Goal: Task Accomplishment & Management: Manage account settings

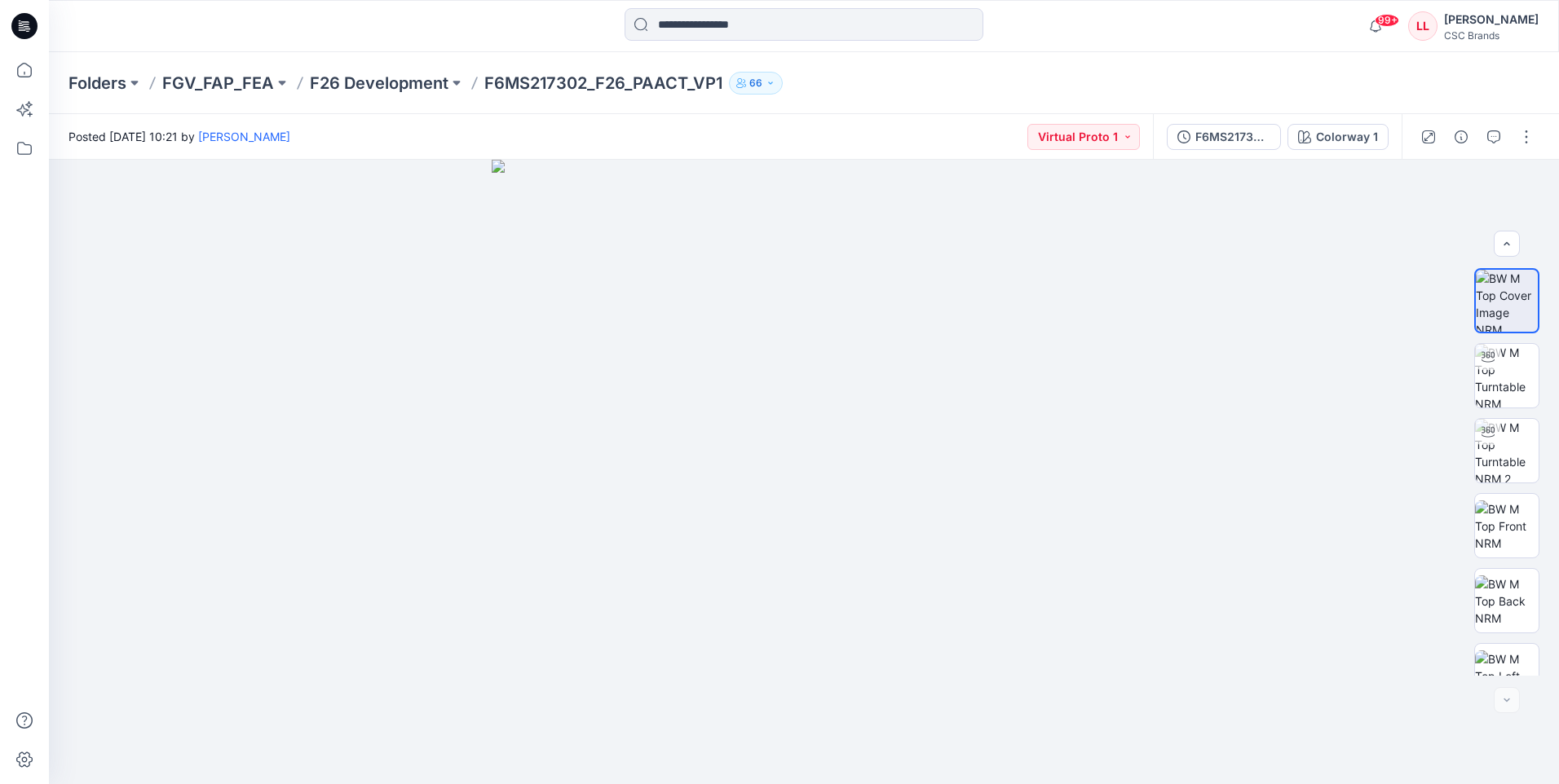
scroll to position [258, 0]
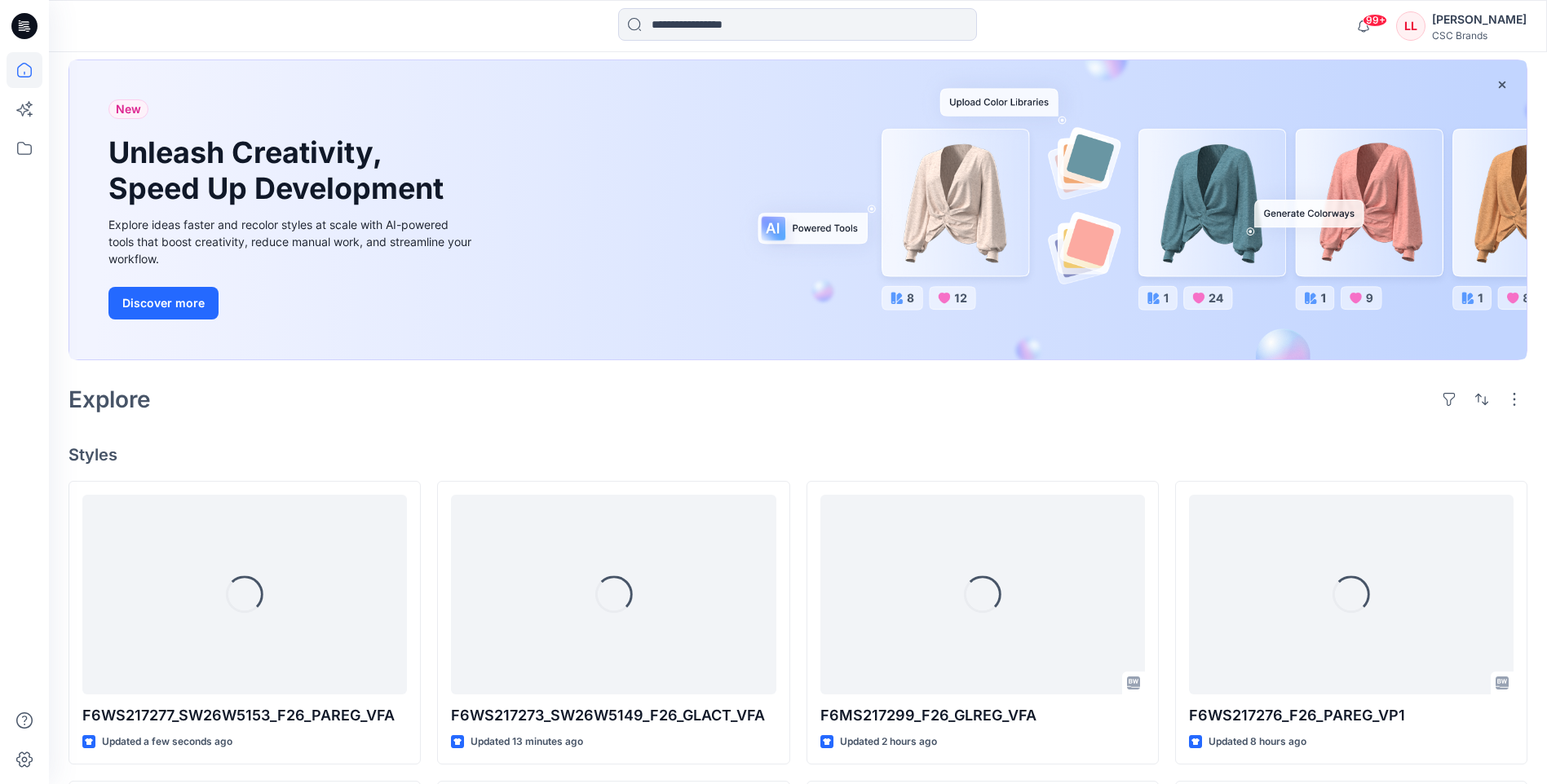
scroll to position [163, 0]
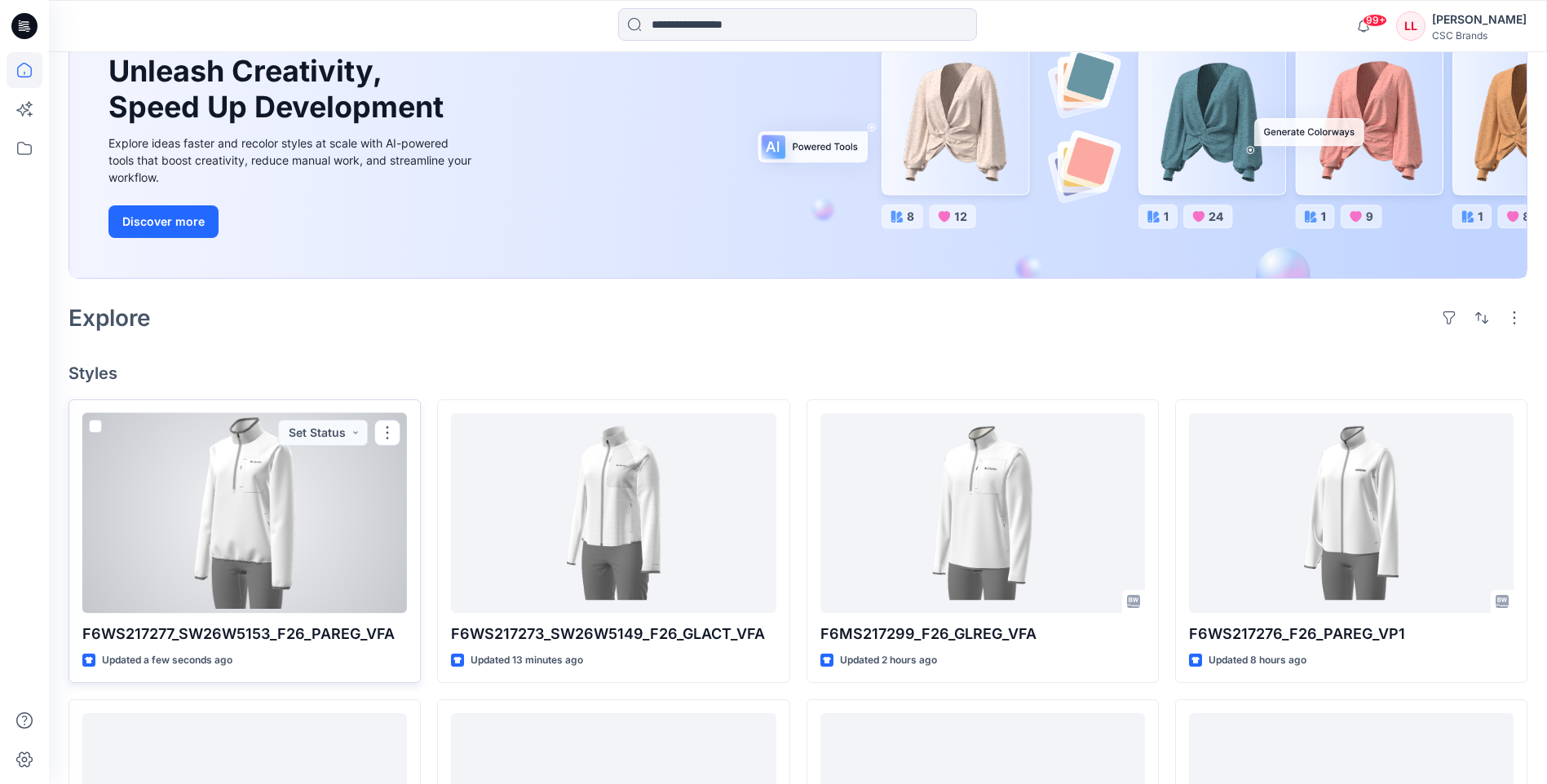
click at [252, 484] on div at bounding box center [244, 513] width 325 height 200
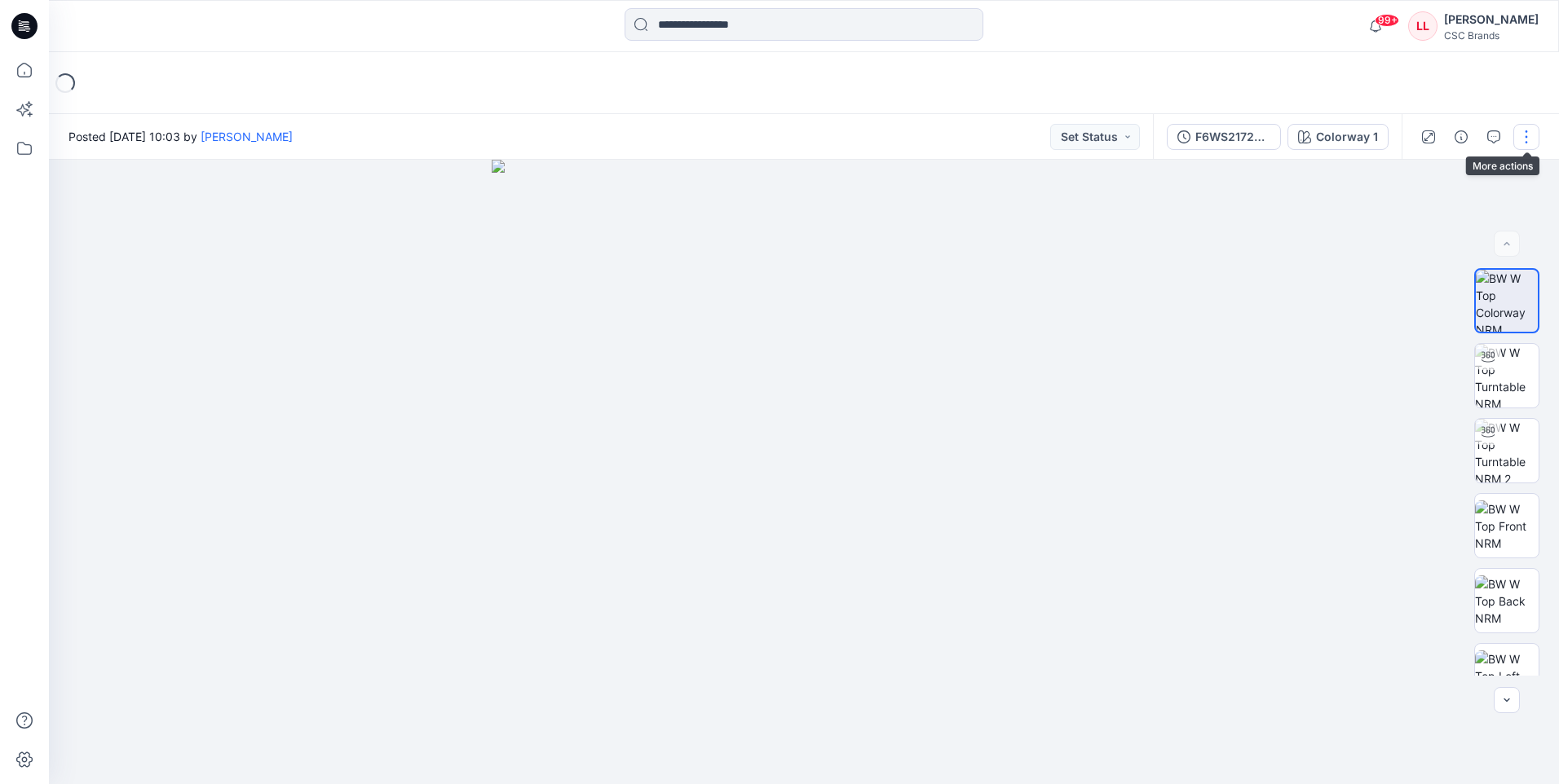
click at [1535, 141] on button "button" at bounding box center [1526, 136] width 26 height 26
click at [1225, 289] on div at bounding box center [804, 472] width 1510 height 624
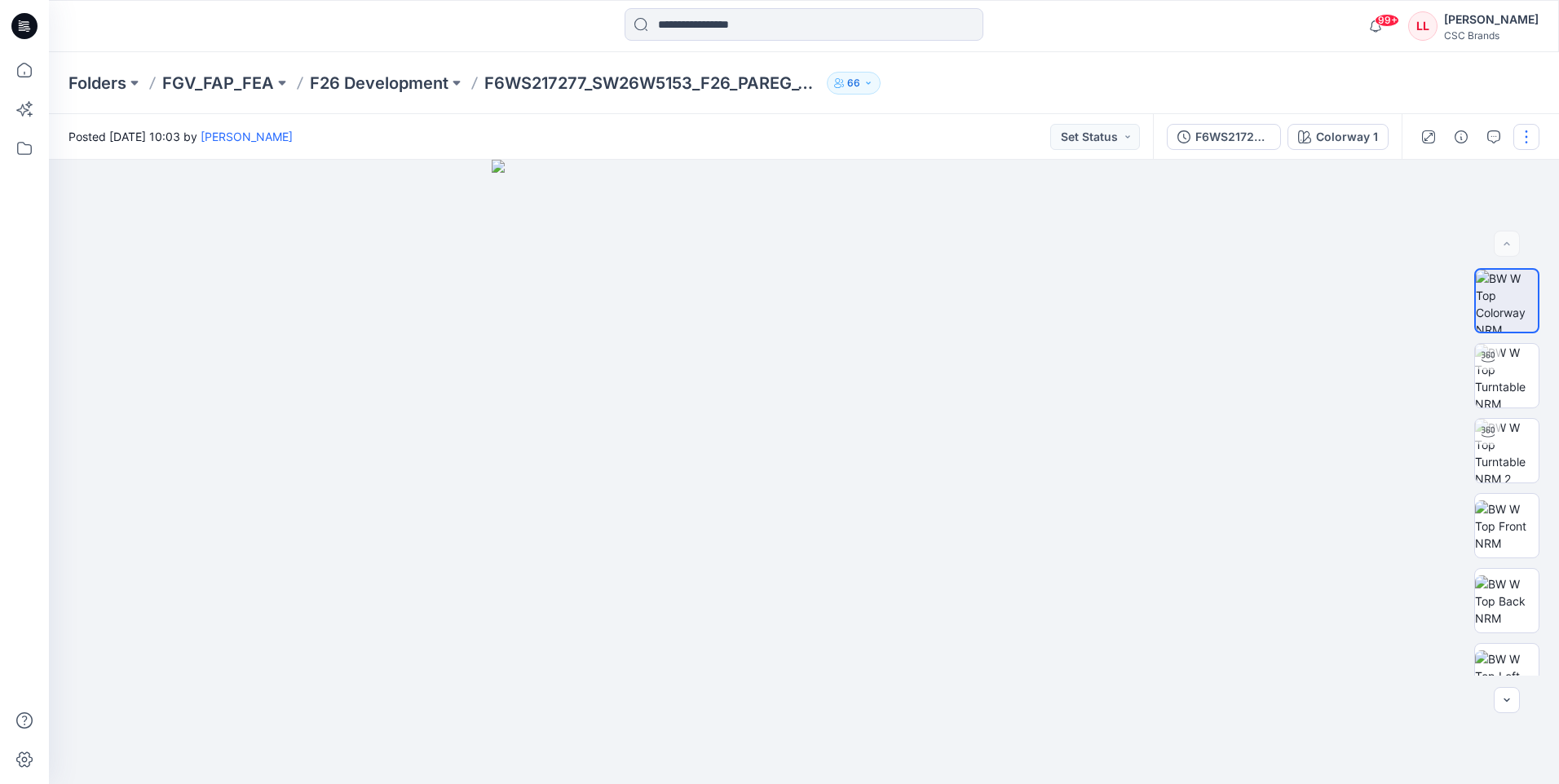
drag, startPoint x: 1537, startPoint y: 132, endPoint x: 1535, endPoint y: 146, distance: 14.1
click at [1536, 132] on button "button" at bounding box center [1526, 136] width 26 height 26
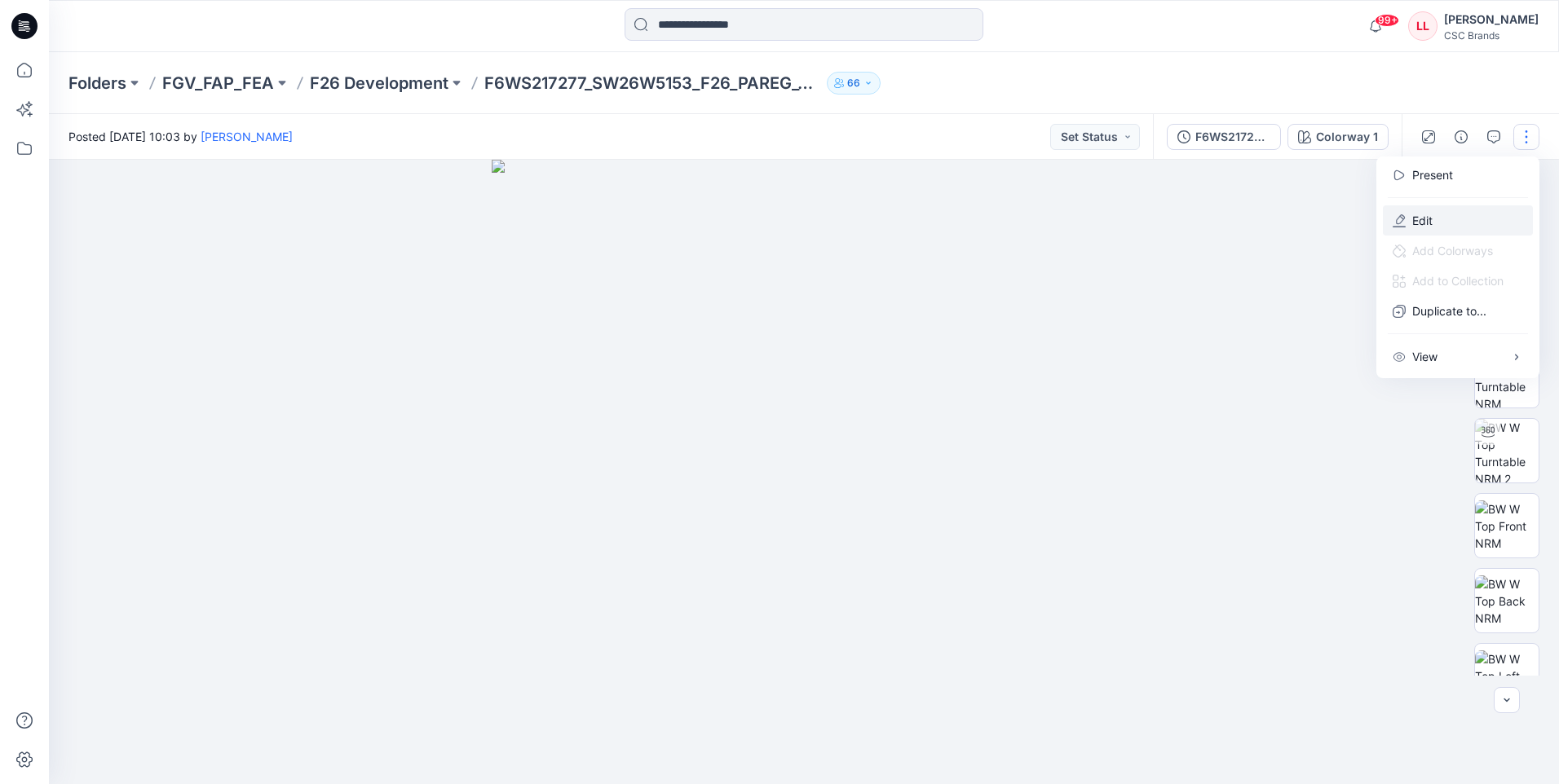
click at [1469, 219] on button "Edit" at bounding box center [1458, 220] width 150 height 30
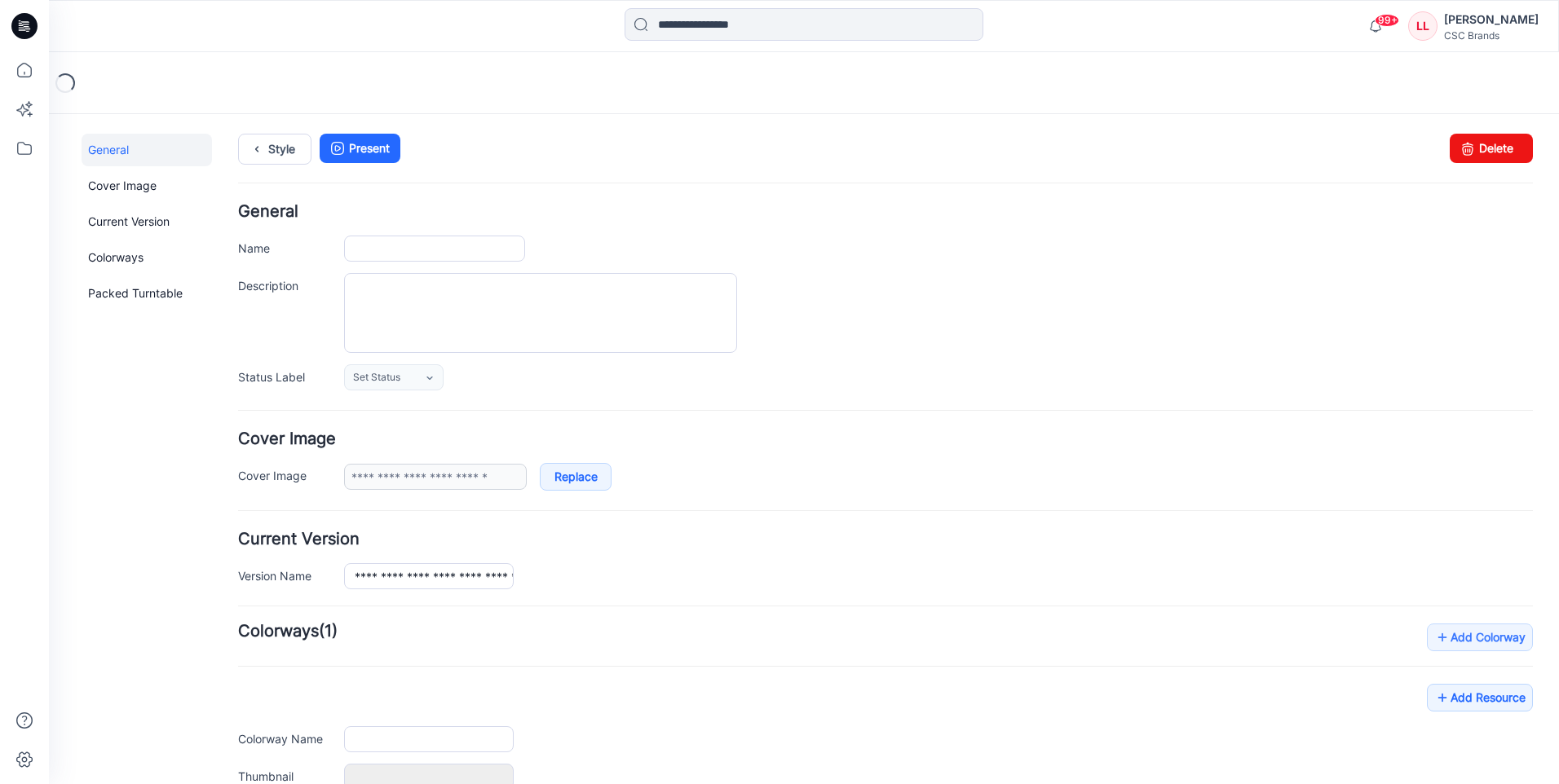
type input "**********"
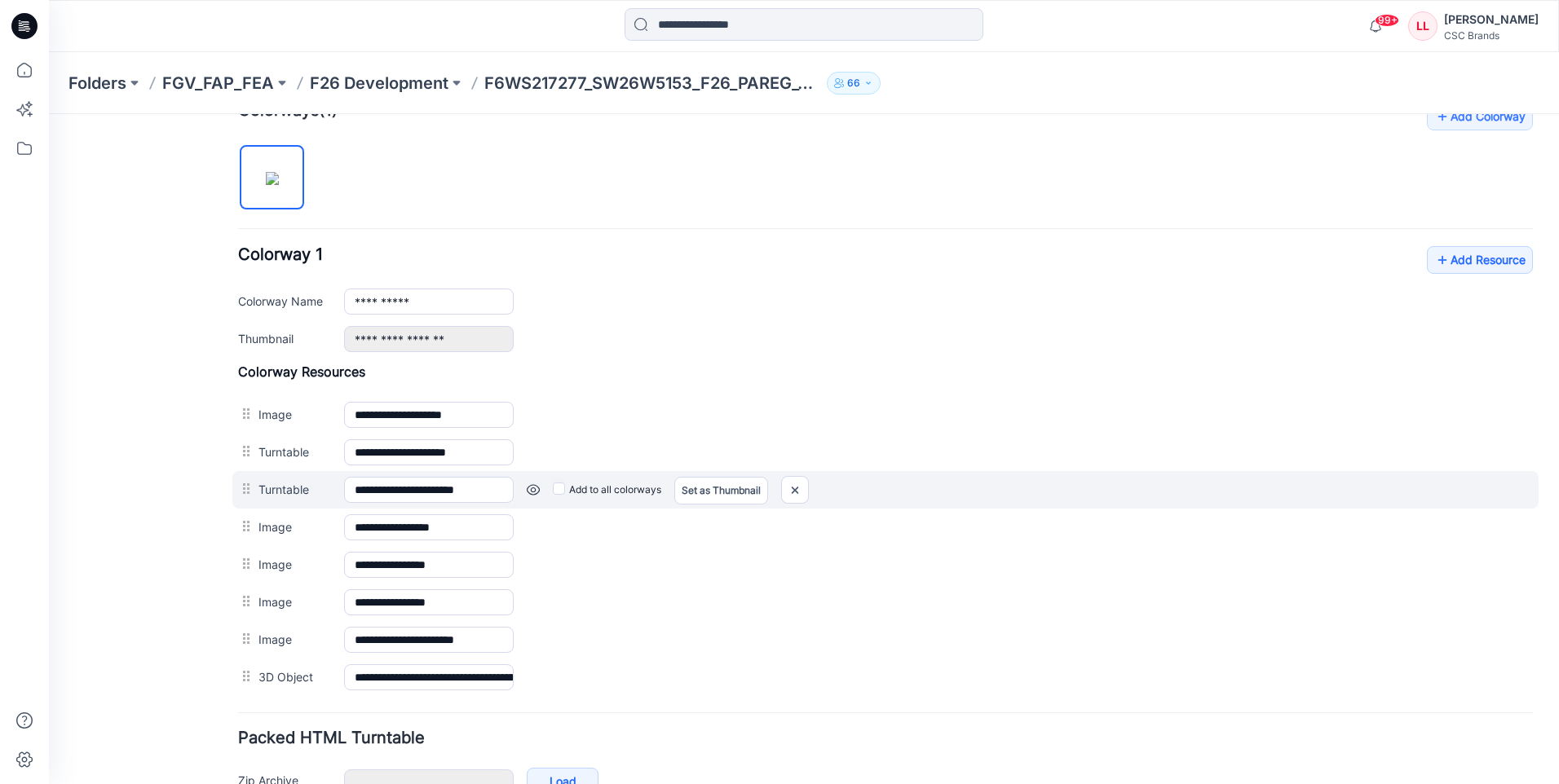
scroll to position [620, 0]
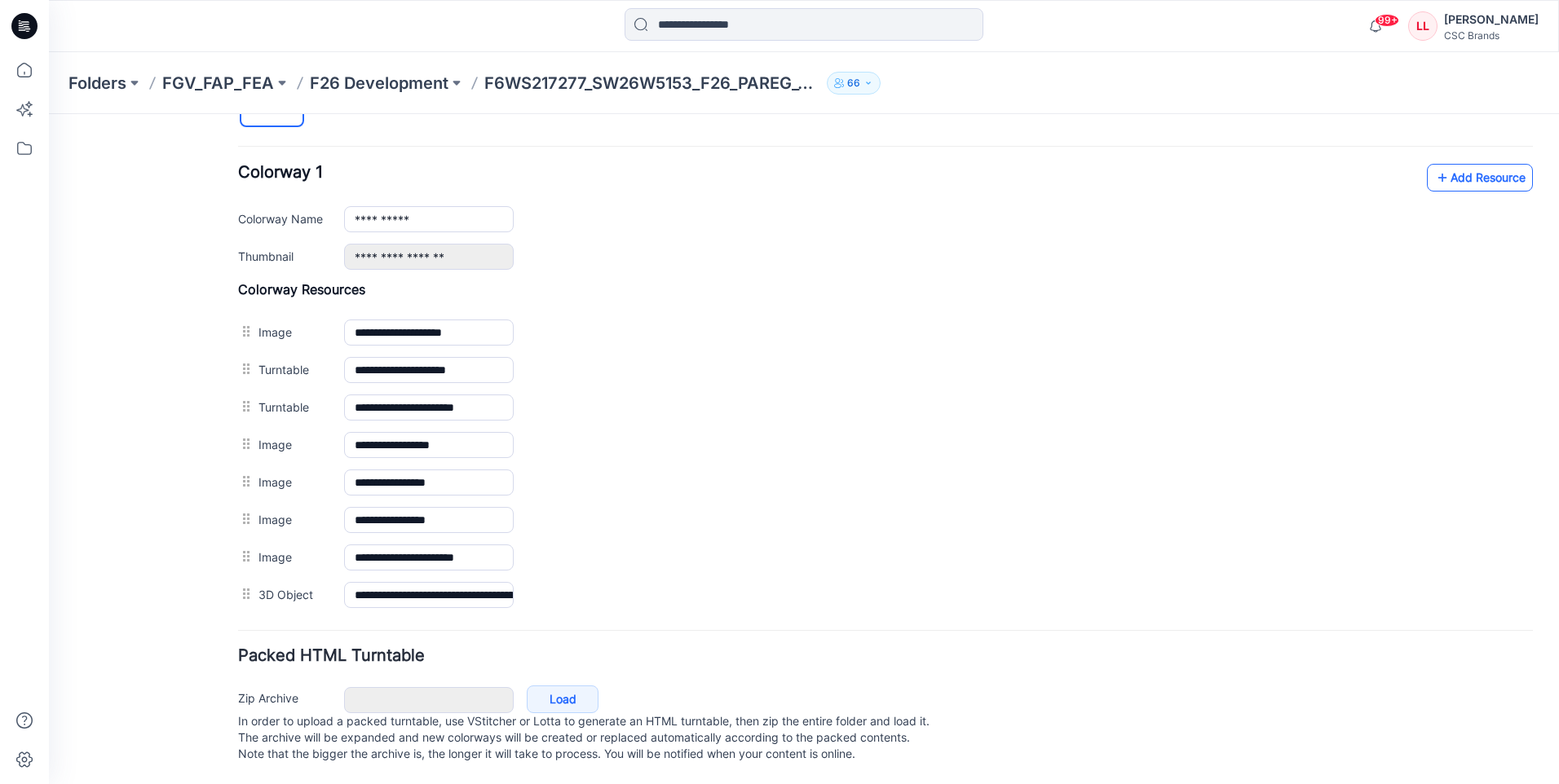
click at [1450, 165] on link "Add Resource" at bounding box center [1480, 177] width 106 height 28
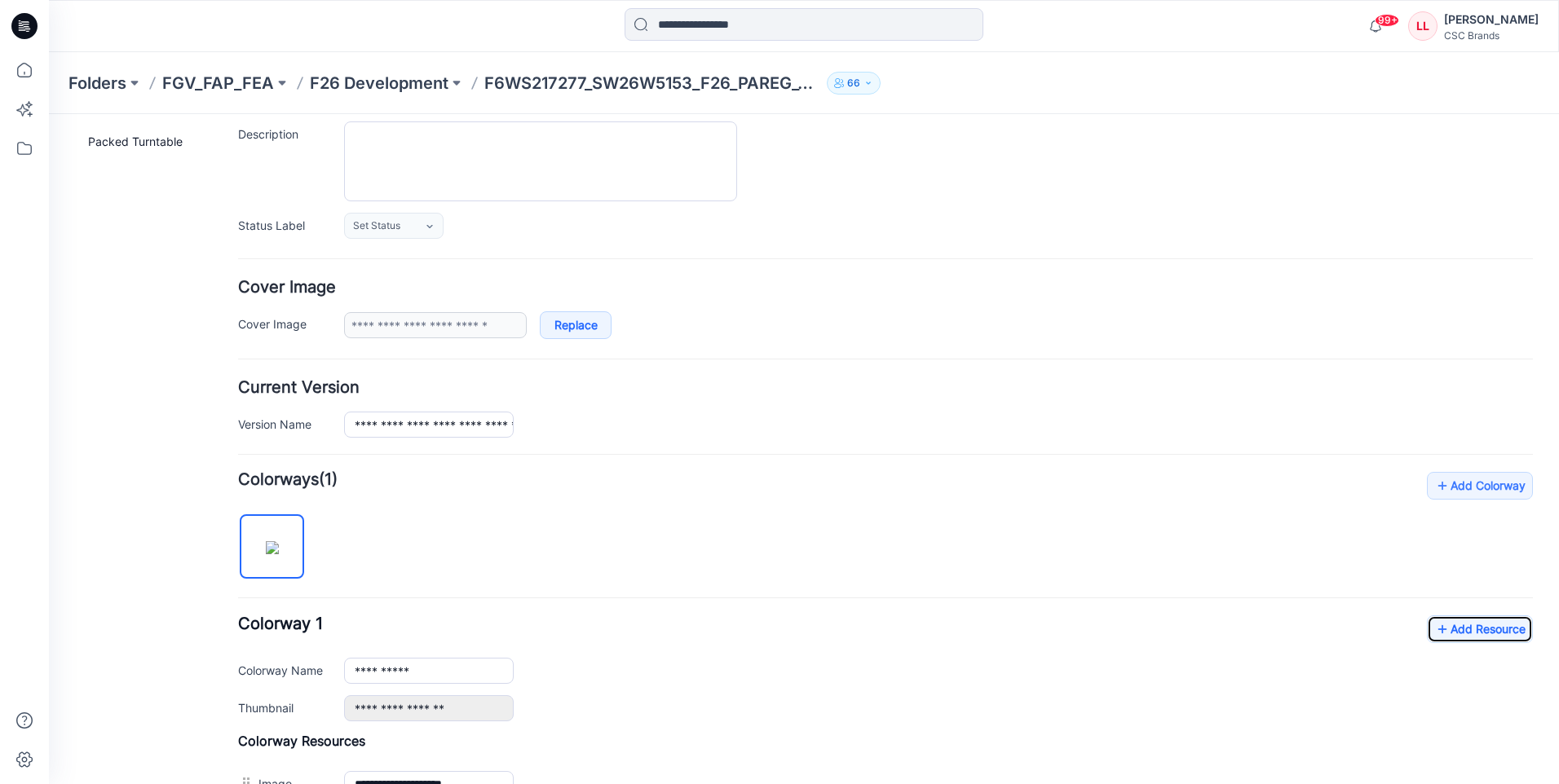
scroll to position [0, 0]
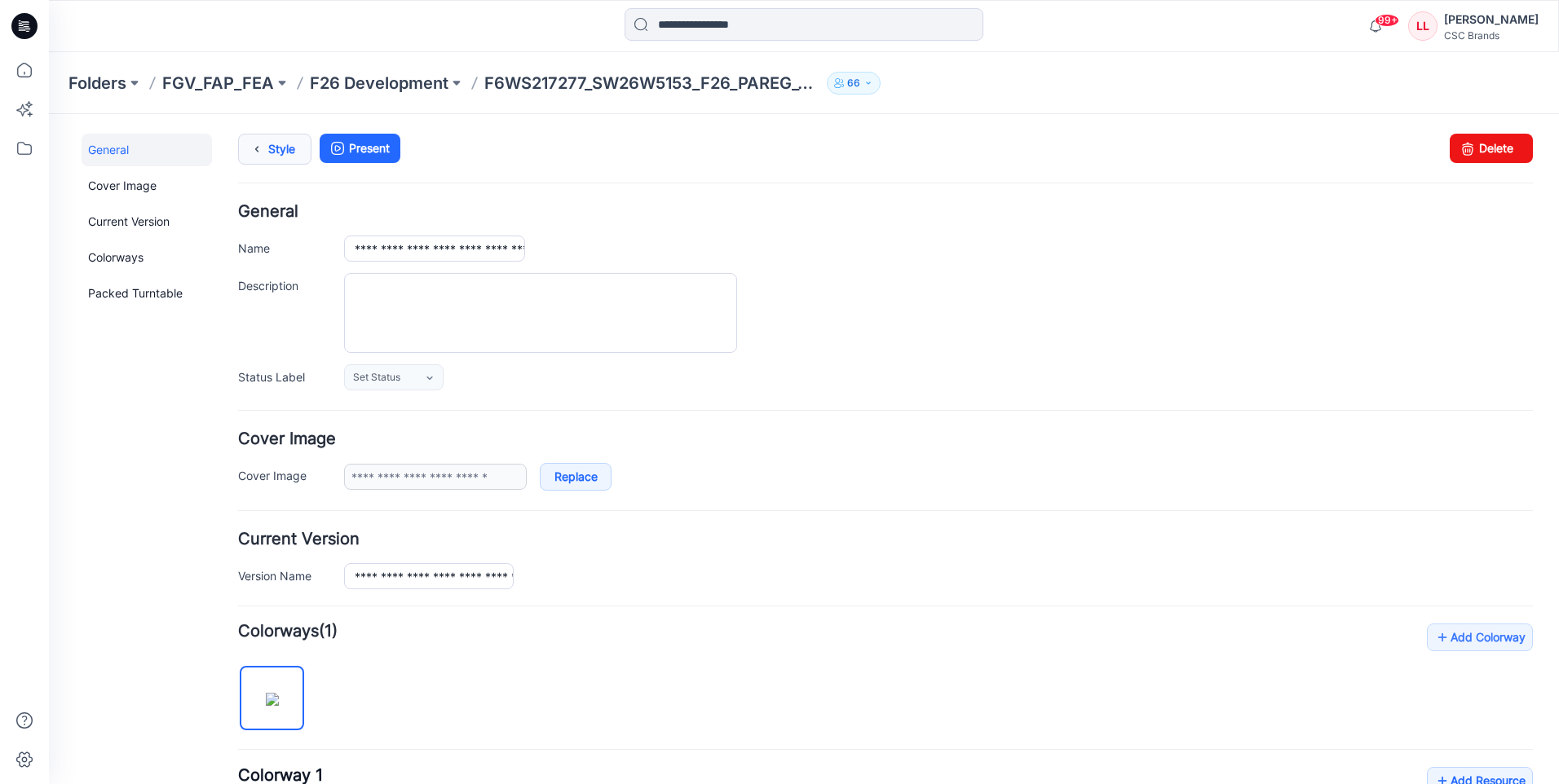
click at [270, 151] on link "Style" at bounding box center [275, 148] width 74 height 31
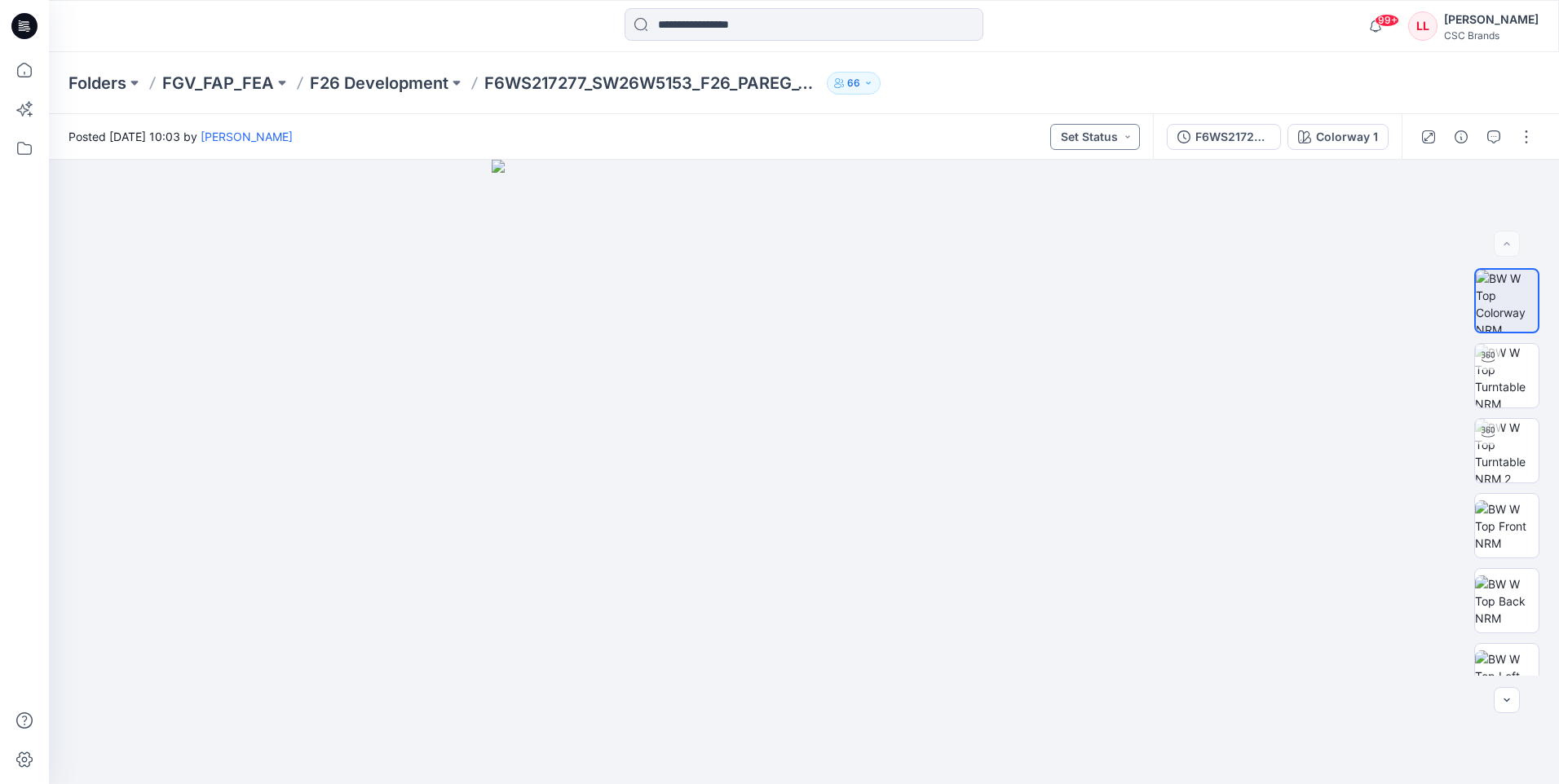
click at [1125, 133] on button "Set Status" at bounding box center [1095, 136] width 90 height 26
click at [1046, 319] on p "F/A Virtual" at bounding box center [1055, 320] width 54 height 21
